Goal: Information Seeking & Learning: Learn about a topic

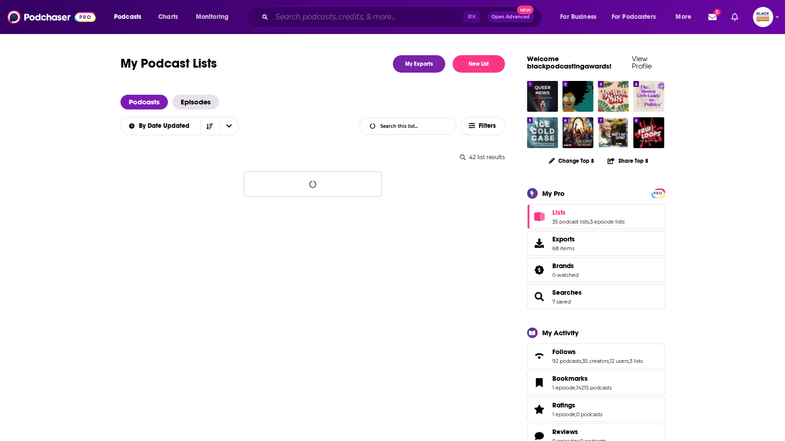
click at [309, 21] on input "Search podcasts, credits, & more..." at bounding box center [367, 17] width 191 height 15
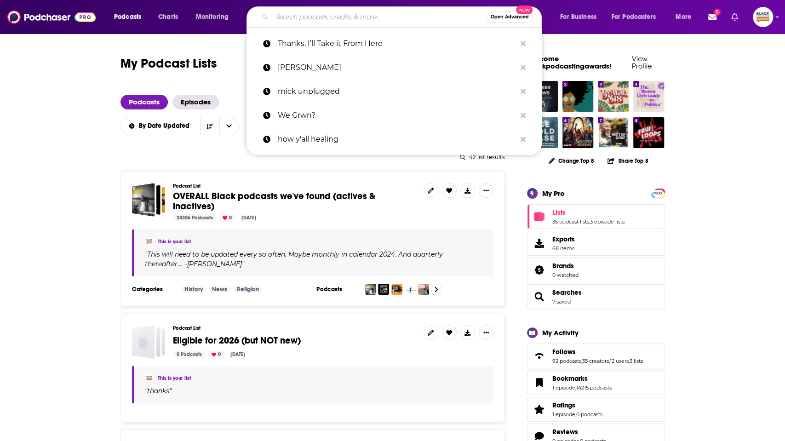
paste input "We Sound Crazy Podcast"
type input "We Sound Crazy Podcast"
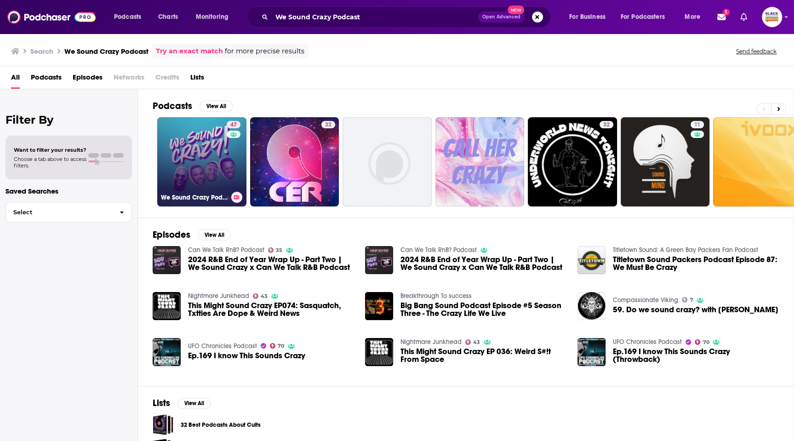
click at [193, 160] on link "47 We Sound Crazy Podcast" at bounding box center [201, 161] width 89 height 89
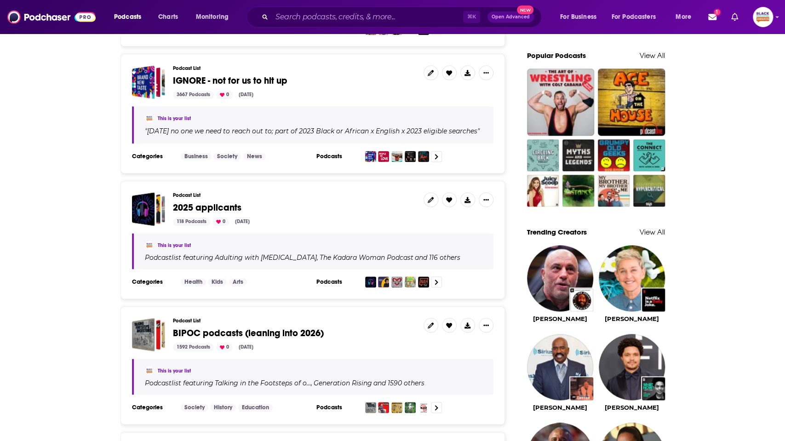
scroll to position [755, 0]
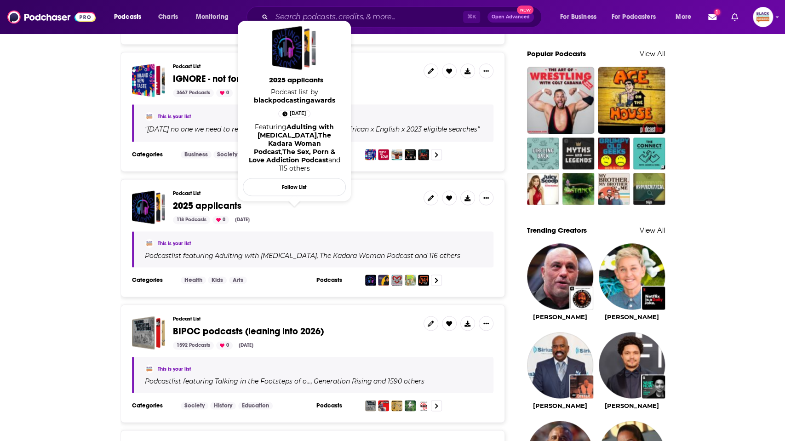
click at [193, 205] on span "2025 applicants" at bounding box center [207, 205] width 68 height 11
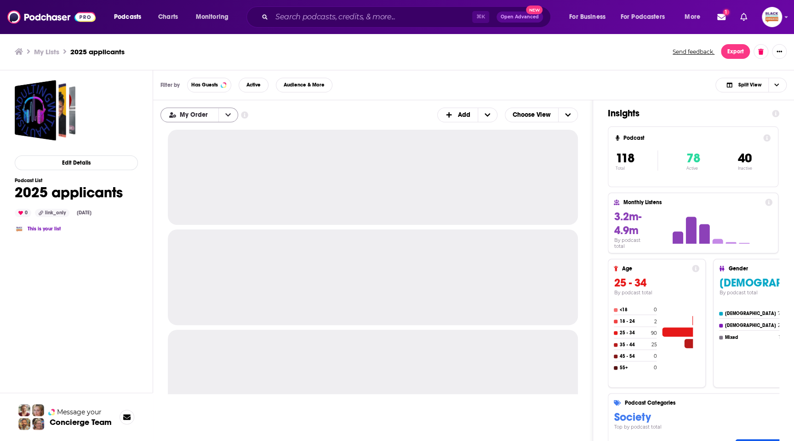
click at [225, 112] on icon "open menu" at bounding box center [228, 115] width 6 height 6
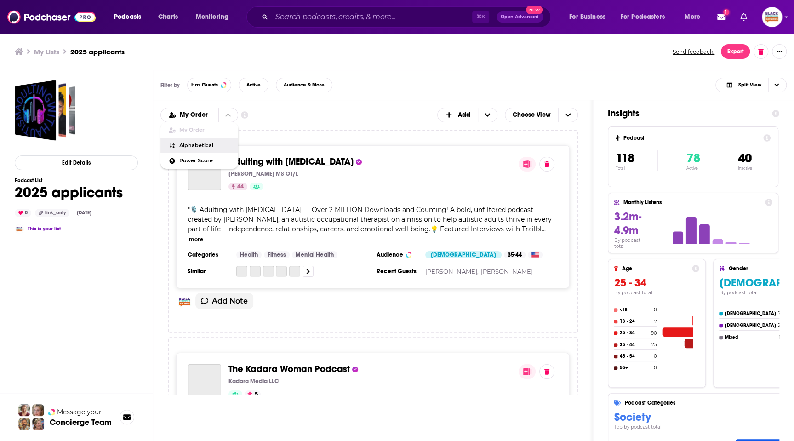
click at [204, 146] on span "Alphabetical" at bounding box center [204, 145] width 51 height 5
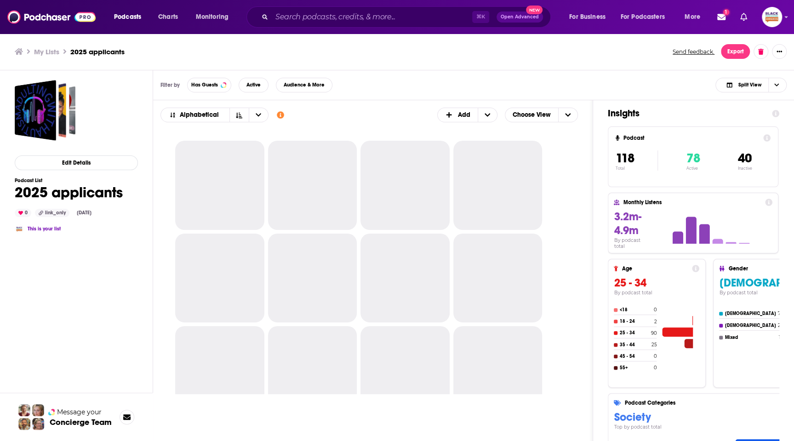
click at [199, 145] on div at bounding box center [219, 185] width 89 height 89
click at [534, 114] on span "Choose View" at bounding box center [531, 115] width 53 height 16
click at [530, 143] on span "Table" at bounding box center [547, 145] width 47 height 5
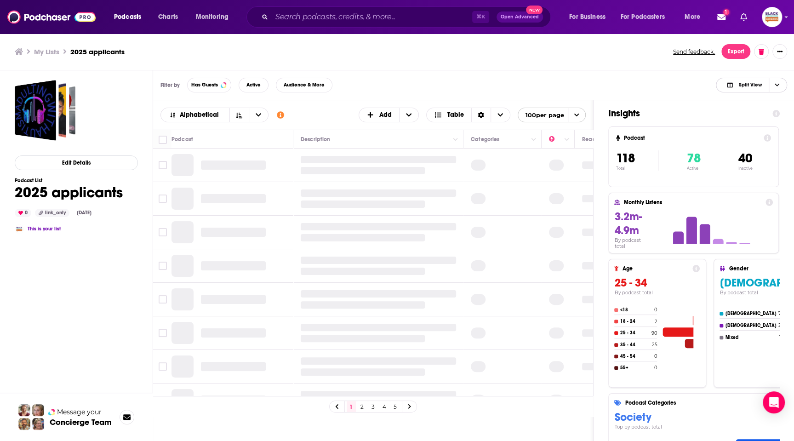
click at [780, 80] on span "Choose View" at bounding box center [777, 85] width 16 height 14
click at [744, 113] on span "Podcast Only" at bounding box center [757, 115] width 46 height 5
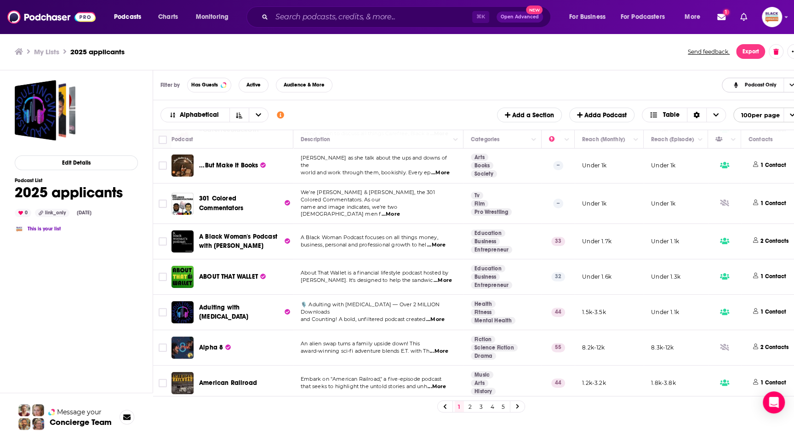
scroll to position [43, 0]
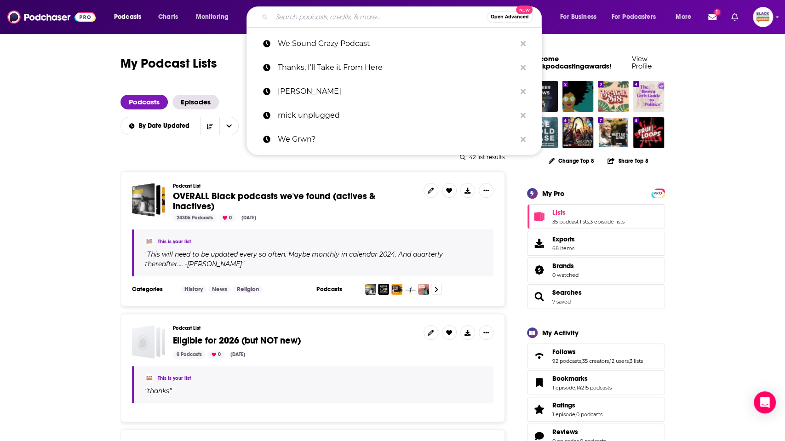
click at [343, 12] on input "Search podcasts, credits, & more..." at bounding box center [379, 17] width 215 height 15
paste input "U Stuck Wit Me Podcast"
type input "U Stuck Wit Me Podcast"
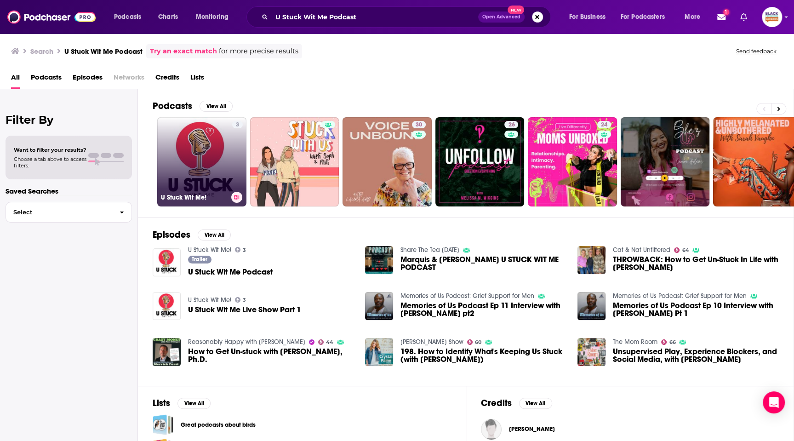
click at [208, 149] on link "3 U Stuck Wit Me!" at bounding box center [201, 161] width 89 height 89
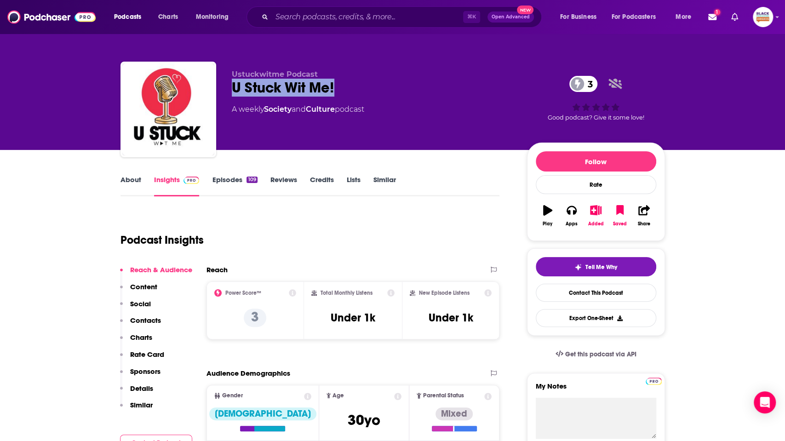
drag, startPoint x: 344, startPoint y: 94, endPoint x: 229, endPoint y: 95, distance: 115.4
click at [229, 95] on div "Ustuckwitme Podcast U Stuck Wit Me! 3 A weekly Society and Culture podcast 3 Go…" at bounding box center [392, 111] width 544 height 99
copy h2 "U Stuck Wit Me!"
click at [339, 16] on input "Search podcasts, credits, & more..." at bounding box center [367, 17] width 191 height 15
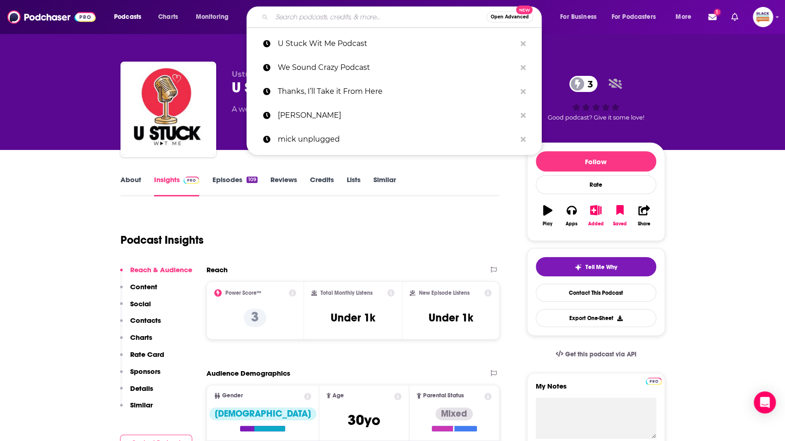
paste input "The R&B N' Chill Podcast"
type input "The R&B N' Chill Podcast"
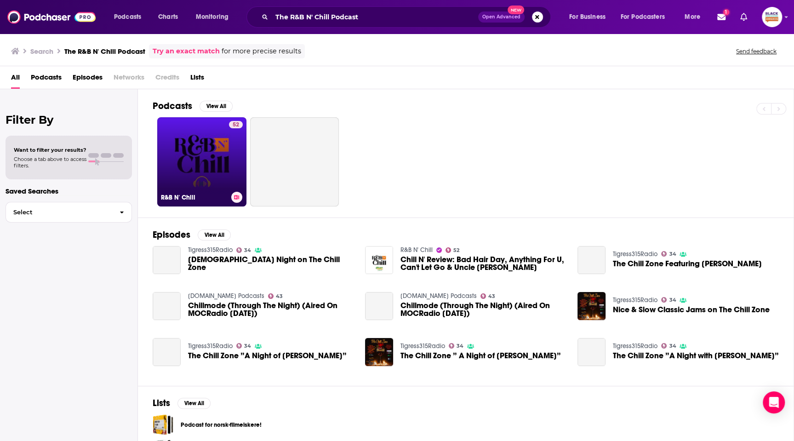
click at [200, 148] on link "52 R&B N' Chill" at bounding box center [201, 161] width 89 height 89
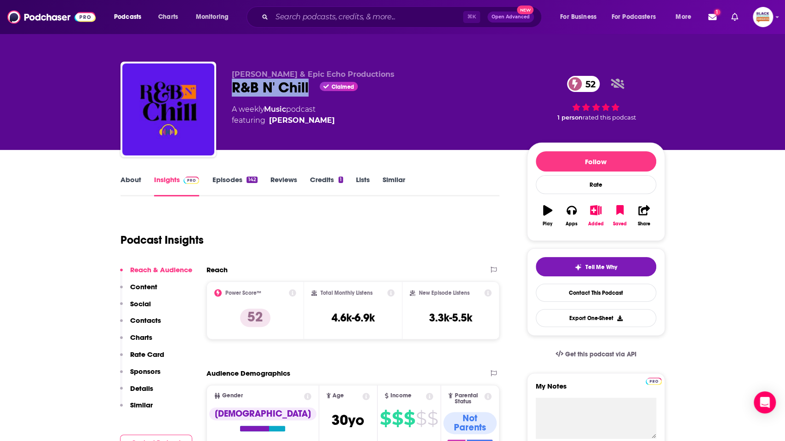
drag, startPoint x: 228, startPoint y: 87, endPoint x: 307, endPoint y: 88, distance: 78.6
click at [307, 88] on div "Tyronza D. Hicks & Epic Echo Productions R&B N' Chill Claimed 52 A weekly Music…" at bounding box center [392, 111] width 544 height 99
copy h2 "R&B N' Chill"
click at [334, 23] on input "Search podcasts, credits, & more..." at bounding box center [367, 17] width 191 height 15
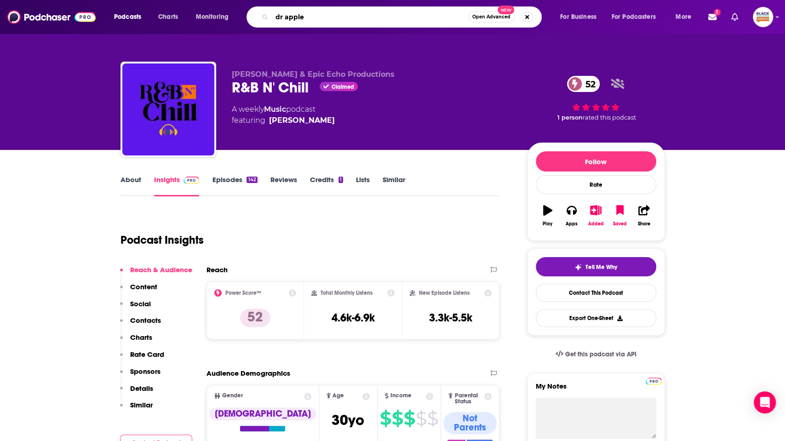
type input "dr apples"
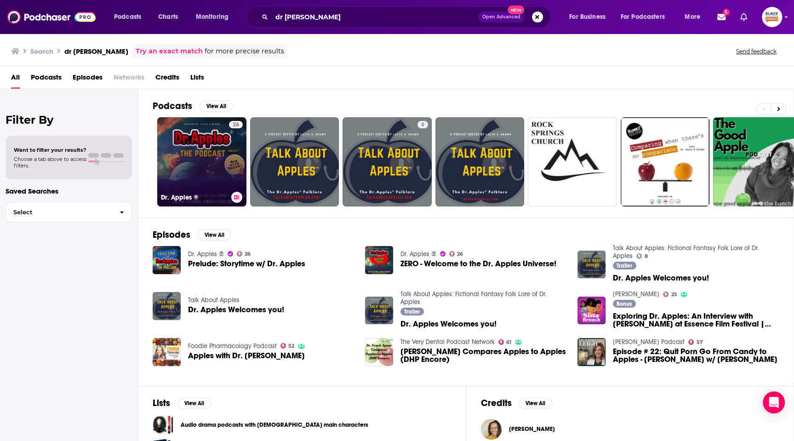
click at [201, 125] on link "26 Dr. Apples ®" at bounding box center [201, 161] width 89 height 89
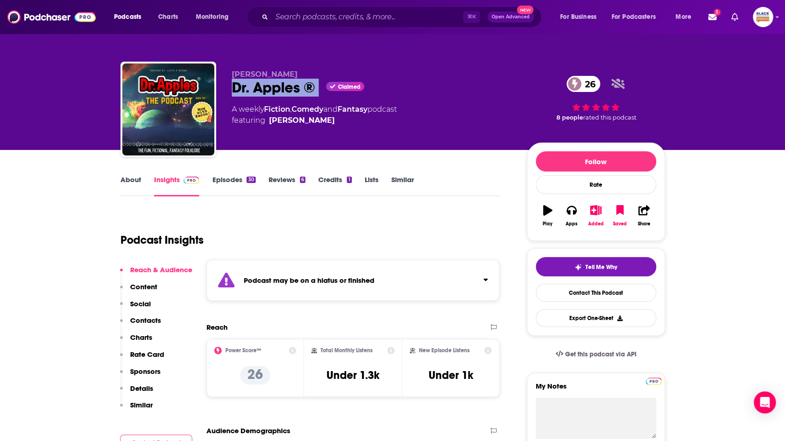
drag, startPoint x: 232, startPoint y: 89, endPoint x: 326, endPoint y: 85, distance: 94.8
click at [327, 85] on div "Lacye A. Brown Dr. Apples ® Claimed 26 A weekly Fiction , Comedy and Fantasy po…" at bounding box center [392, 111] width 544 height 99
copy div "Dr. Apples ®"
click at [712, 19] on icon "Show notifications dropdown" at bounding box center [712, 17] width 8 height 6
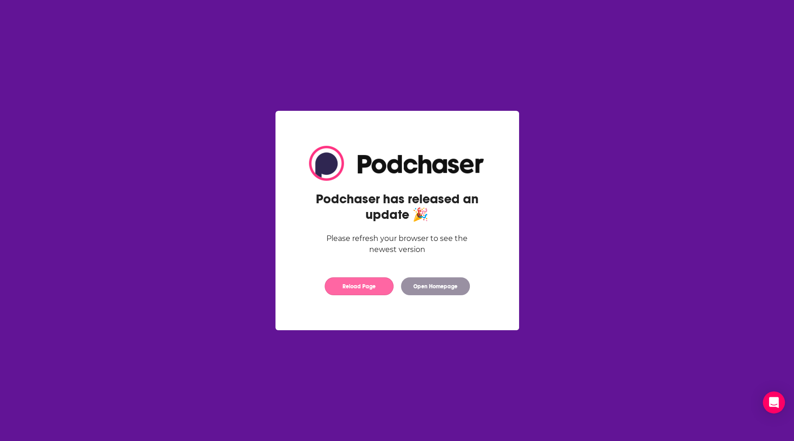
click at [374, 288] on button "Reload Page" at bounding box center [359, 286] width 69 height 18
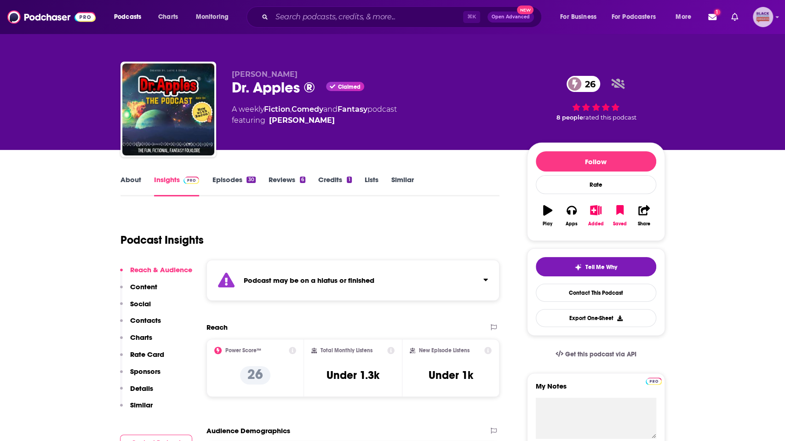
click at [767, 20] on img "Logged in as blackpodcastingawards" at bounding box center [762, 17] width 20 height 20
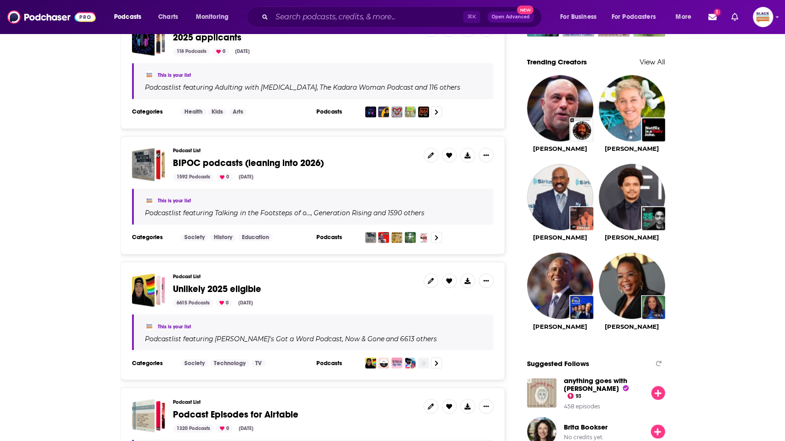
scroll to position [925, 0]
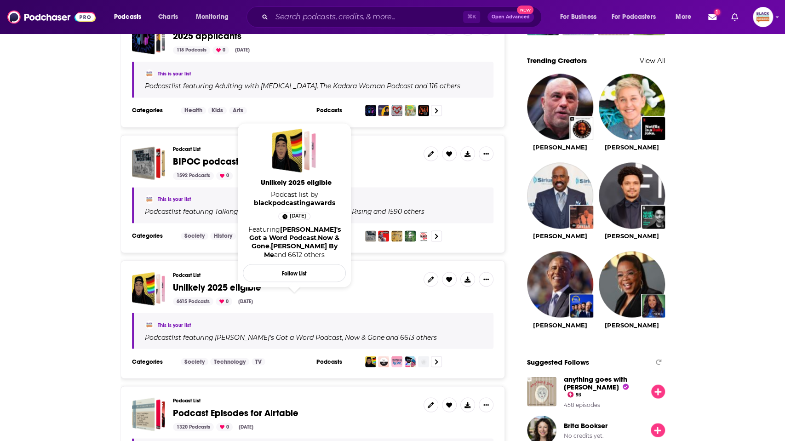
click at [213, 284] on span "Unlikely 2025 eligible" at bounding box center [217, 286] width 88 height 11
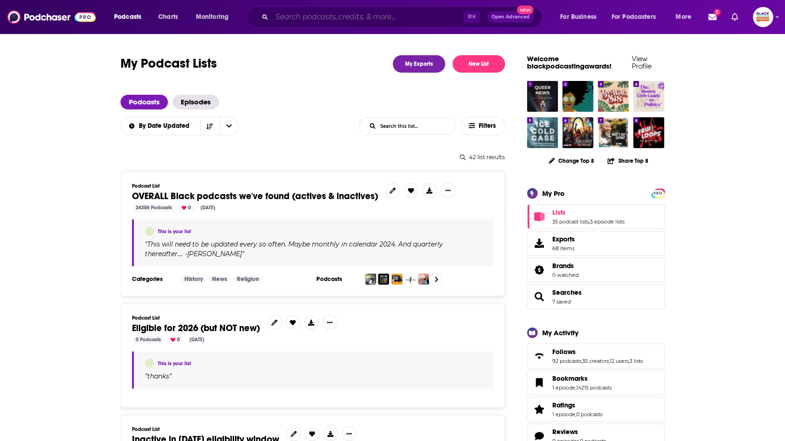
click at [310, 22] on input "Search podcasts, credits, & more..." at bounding box center [367, 17] width 191 height 15
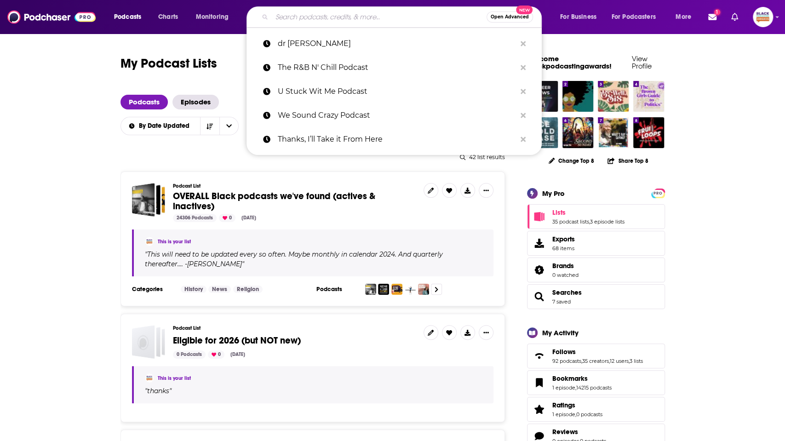
paste input "The Color Between the Lines"
type input "The Color Between the Lines"
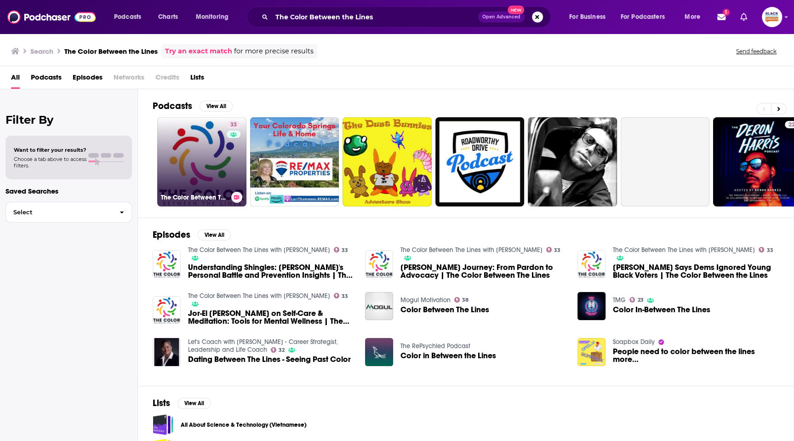
click at [224, 155] on link "33 The Color Between The Lines with [PERSON_NAME]" at bounding box center [201, 161] width 89 height 89
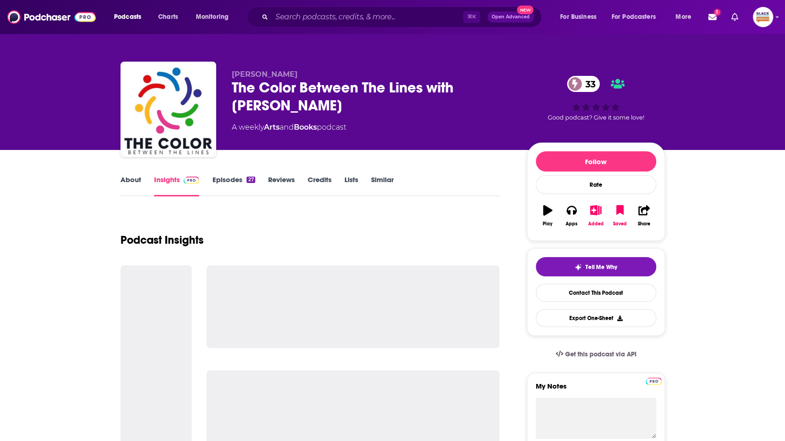
drag, startPoint x: 296, startPoint y: 108, endPoint x: 229, endPoint y: 84, distance: 70.8
click at [229, 84] on div "[PERSON_NAME] The Color Between The Lines with [PERSON_NAME] 33 A weekly Arts a…" at bounding box center [392, 111] width 544 height 99
copy h2 "The Color Between The Lines with [PERSON_NAME]"
